Goal: Task Accomplishment & Management: Use online tool/utility

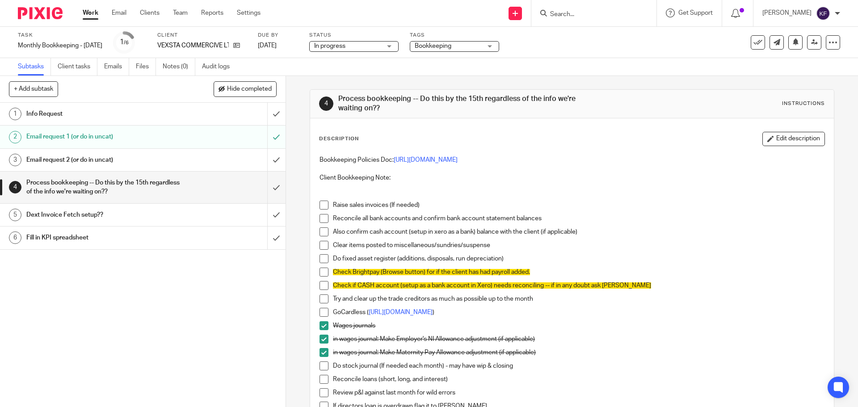
click at [86, 12] on link "Work" at bounding box center [91, 12] width 16 height 9
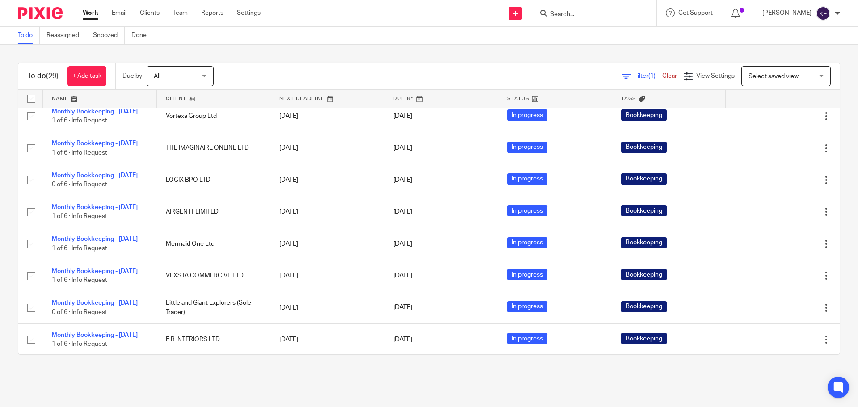
scroll to position [581, 0]
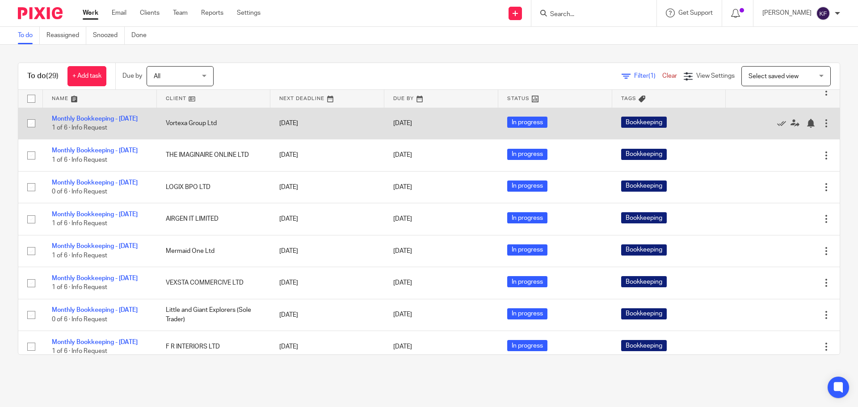
click at [80, 139] on td "Monthly Bookkeeping - September 2025 1 of 6 · Info Request" at bounding box center [100, 124] width 114 height 32
click at [80, 122] on link "Monthly Bookkeeping - September 2025" at bounding box center [95, 119] width 86 height 6
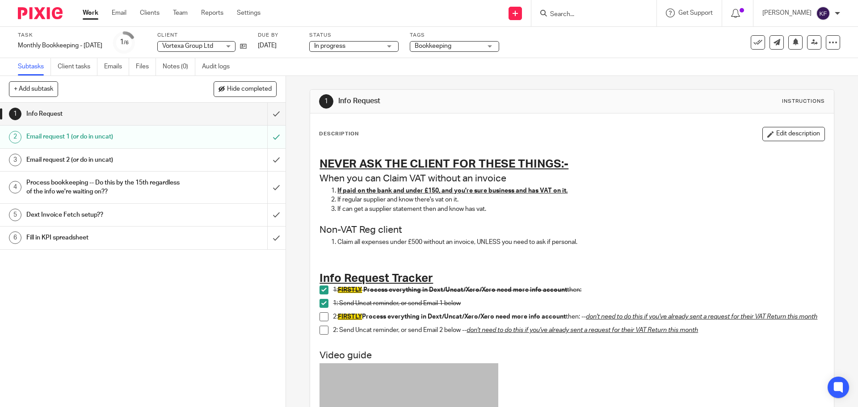
click at [116, 192] on h1 "Process bookkeeping -- Do this by the 15th regardless of the info we're waiting…" at bounding box center [103, 187] width 155 height 23
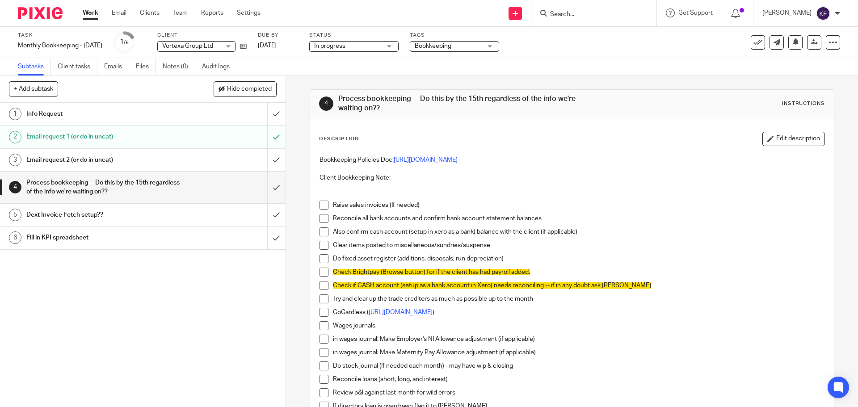
drag, startPoint x: 321, startPoint y: 345, endPoint x: 321, endPoint y: 338, distance: 7.2
click at [321, 344] on li "in wages journal: Make Employer's NI Allowance adjustment (if applicable)" at bounding box center [571, 341] width 504 height 13
drag, startPoint x: 320, startPoint y: 326, endPoint x: 319, endPoint y: 339, distance: 12.6
click at [320, 327] on span at bounding box center [323, 325] width 9 height 9
click at [319, 339] on span at bounding box center [323, 339] width 9 height 9
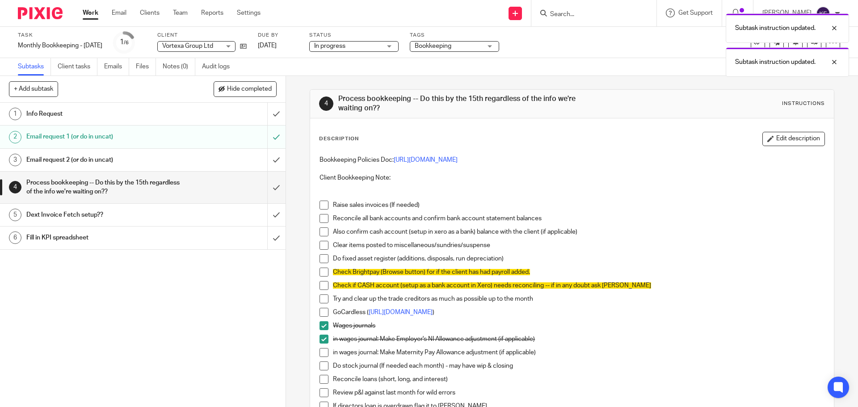
click at [319, 350] on span at bounding box center [323, 352] width 9 height 9
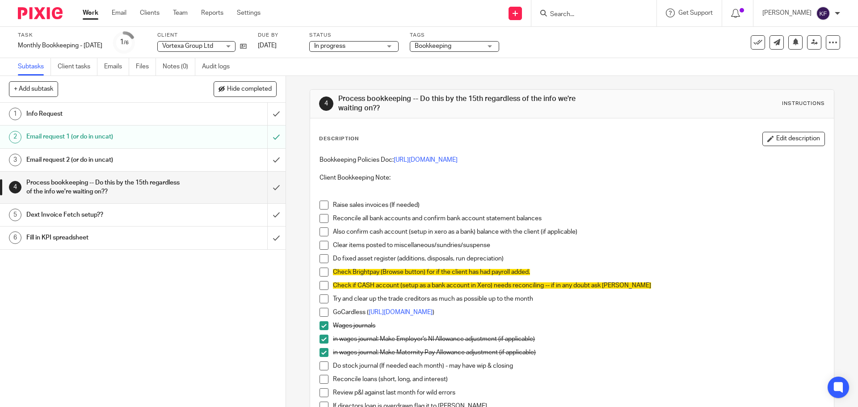
click at [322, 204] on span at bounding box center [323, 205] width 9 height 9
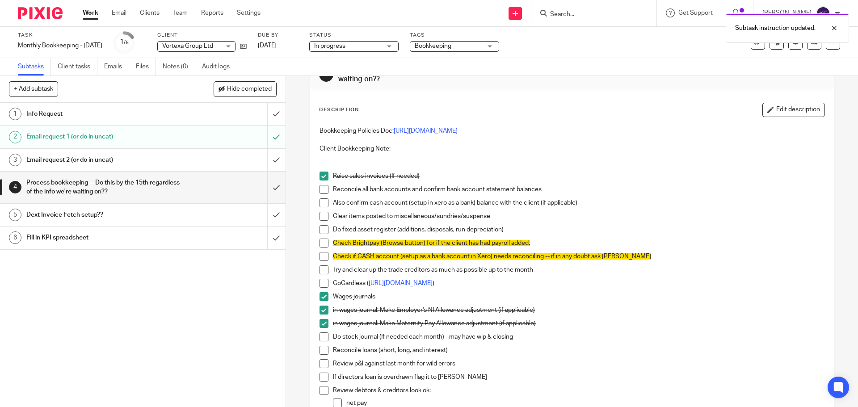
scroll to position [45, 0]
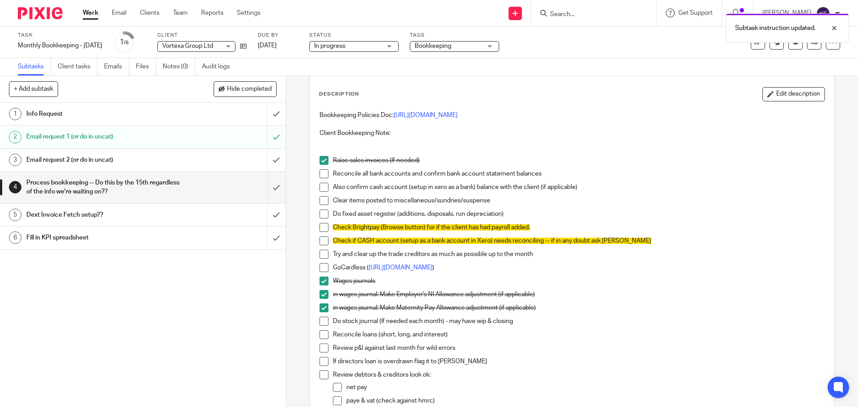
click at [319, 269] on span at bounding box center [323, 267] width 9 height 9
click at [750, 47] on button at bounding box center [757, 42] width 14 height 14
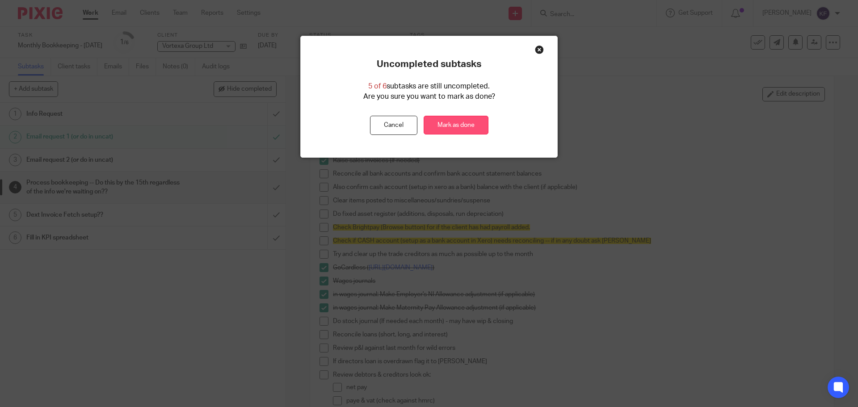
click at [463, 125] on link "Mark as done" at bounding box center [455, 125] width 65 height 19
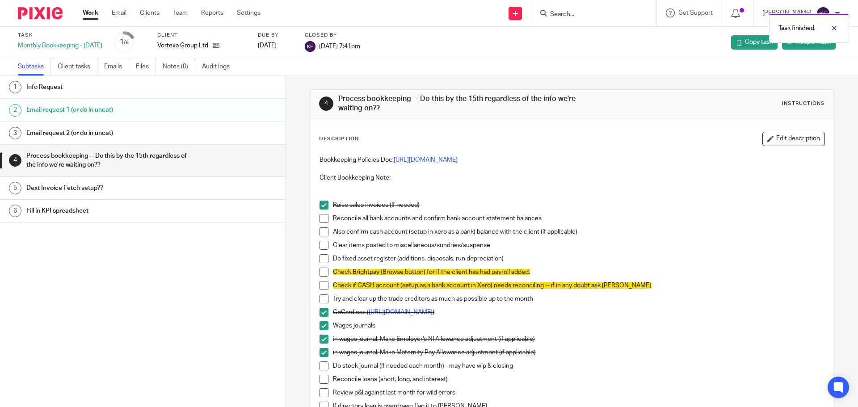
click at [92, 15] on link "Work" at bounding box center [91, 12] width 16 height 9
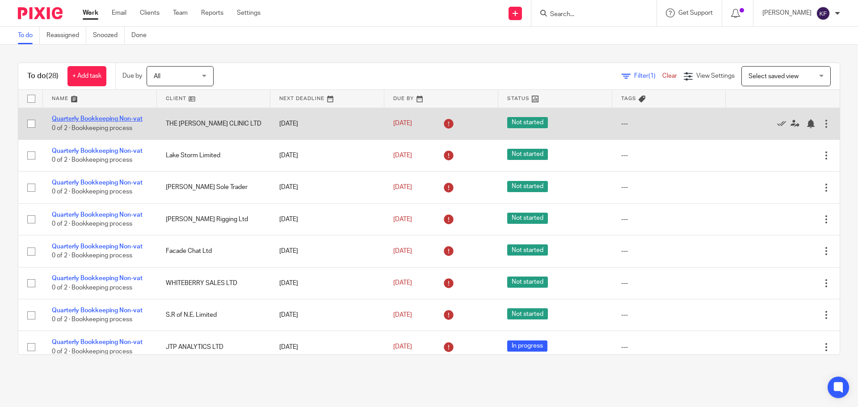
click at [81, 117] on link "Quarterly Bookkeeping Non-vat" at bounding box center [97, 119] width 91 height 6
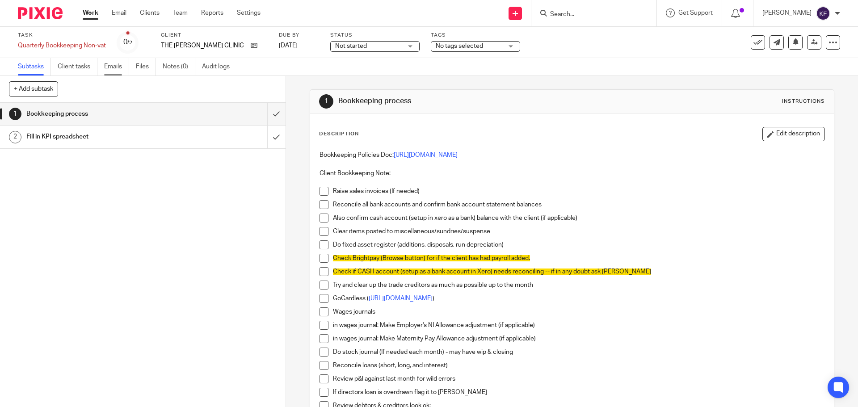
click at [114, 67] on link "Emails" at bounding box center [116, 66] width 25 height 17
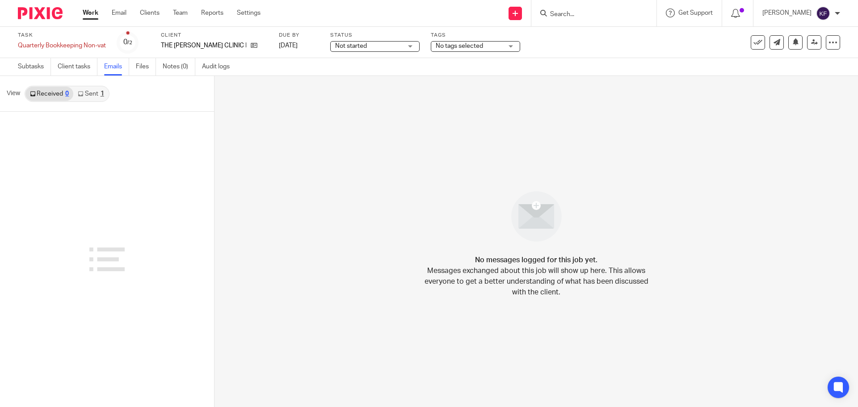
click at [84, 88] on link "Sent 1" at bounding box center [90, 94] width 35 height 14
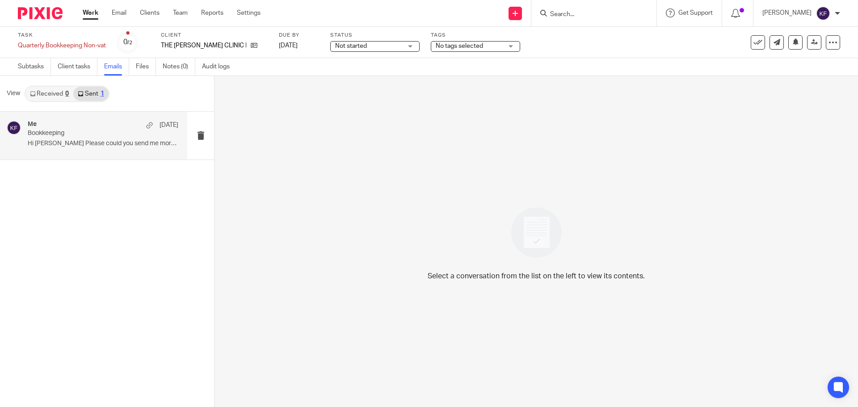
click at [97, 138] on div "Me [DATE] Bookkeeping Hi [PERSON_NAME] Please could you send me more..." at bounding box center [103, 136] width 151 height 30
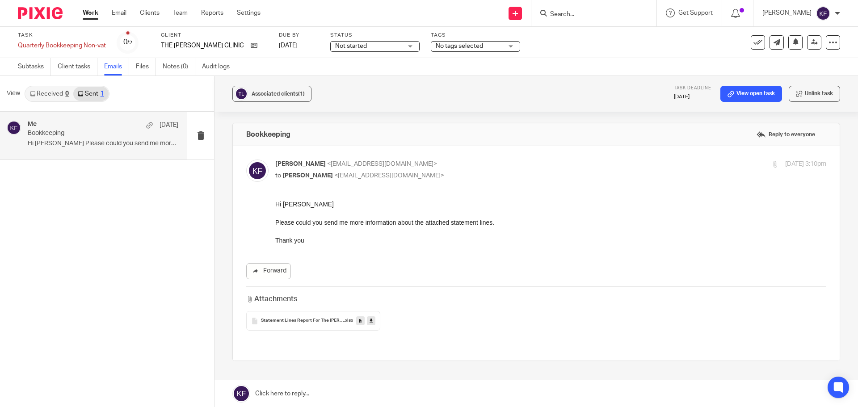
click at [310, 321] on span "Statement Lines Report For The Cawthorne Clinic 2025-09-04" at bounding box center [302, 320] width 83 height 5
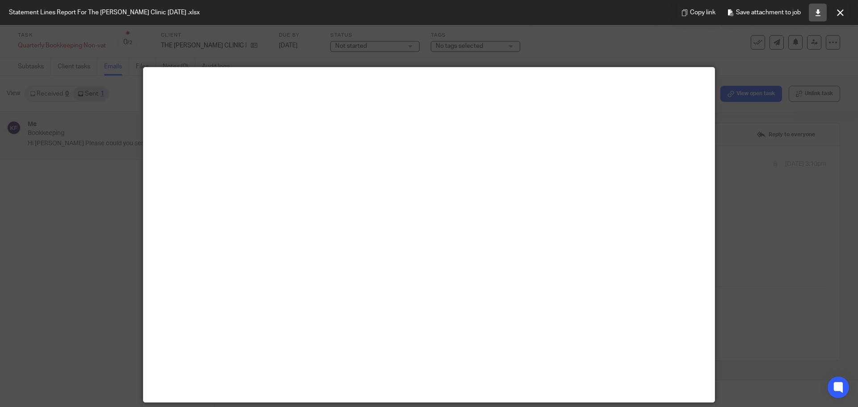
click at [817, 14] on icon at bounding box center [817, 12] width 7 height 7
click at [836, 12] on button at bounding box center [840, 13] width 18 height 18
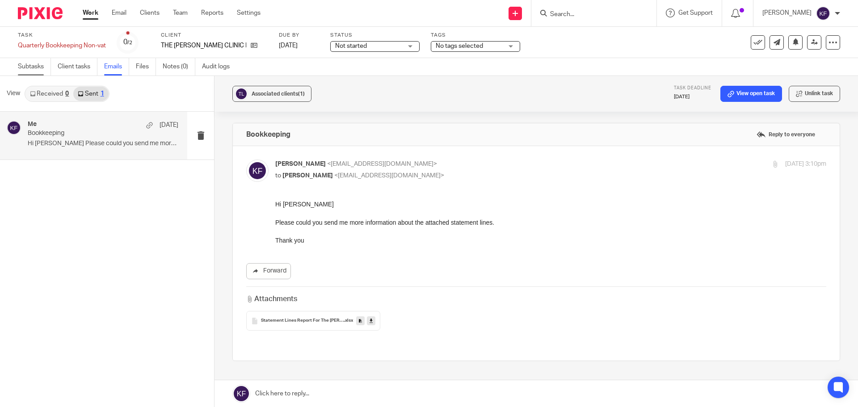
click at [21, 61] on link "Subtasks" at bounding box center [34, 66] width 33 height 17
